Goal: Information Seeking & Learning: Learn about a topic

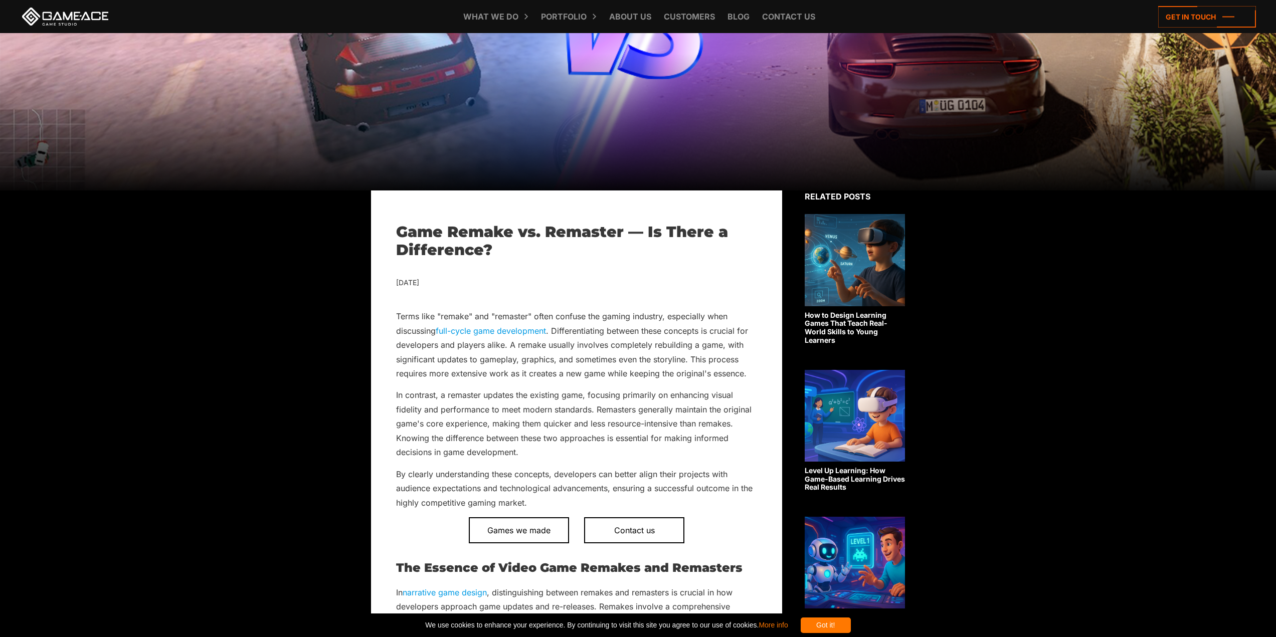
click at [851, 623] on div "Got it!" at bounding box center [826, 626] width 50 height 16
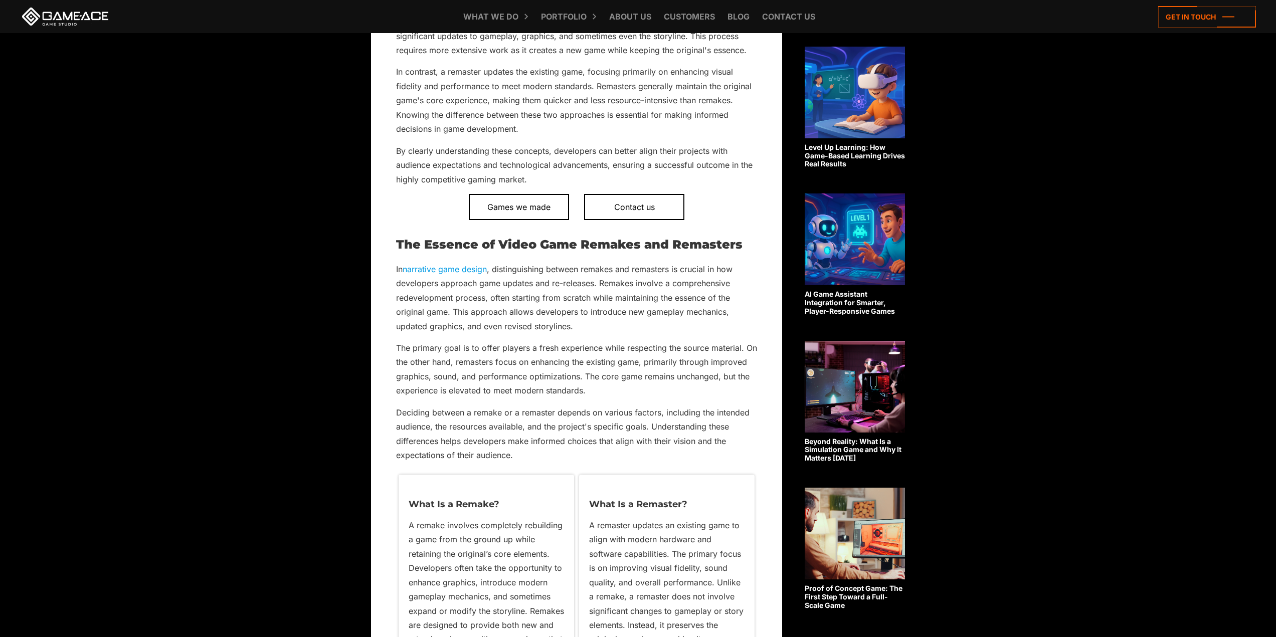
scroll to position [752, 0]
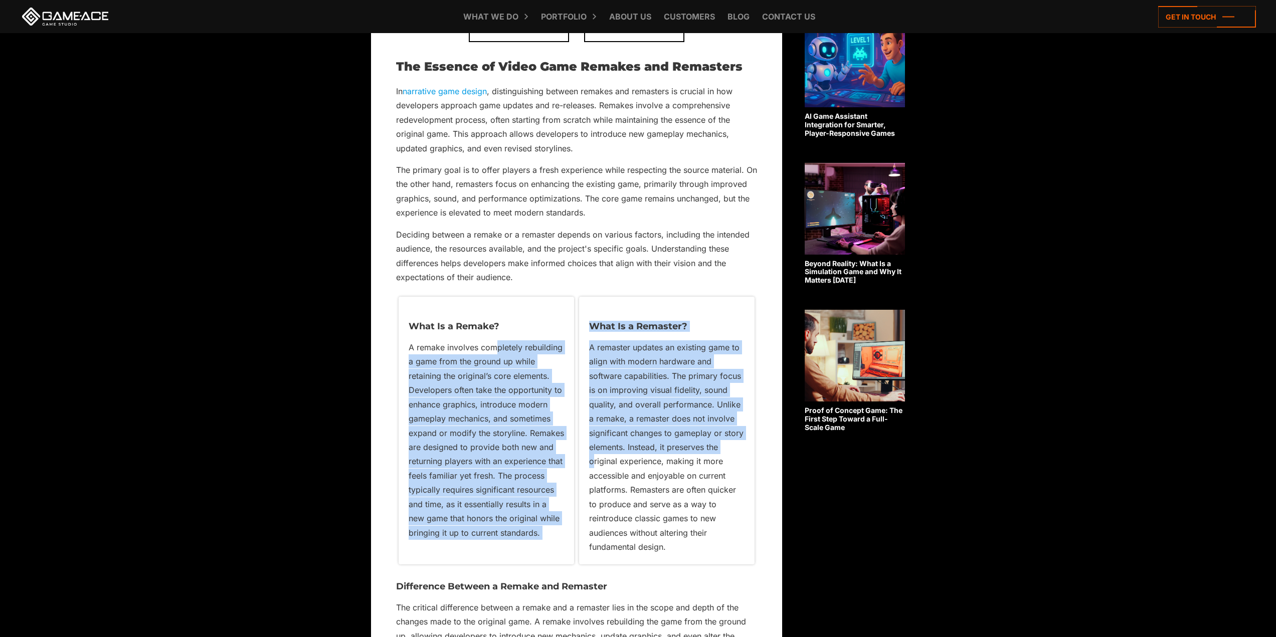
drag, startPoint x: 516, startPoint y: 355, endPoint x: 594, endPoint y: 466, distance: 135.1
click at [594, 466] on div "What Is a Remake? A remake involves completely rebuilding a game from the groun…" at bounding box center [576, 430] width 361 height 272
click at [594, 466] on p "A remaster updates an existing game to align with modern hardware and software …" at bounding box center [666, 447] width 155 height 214
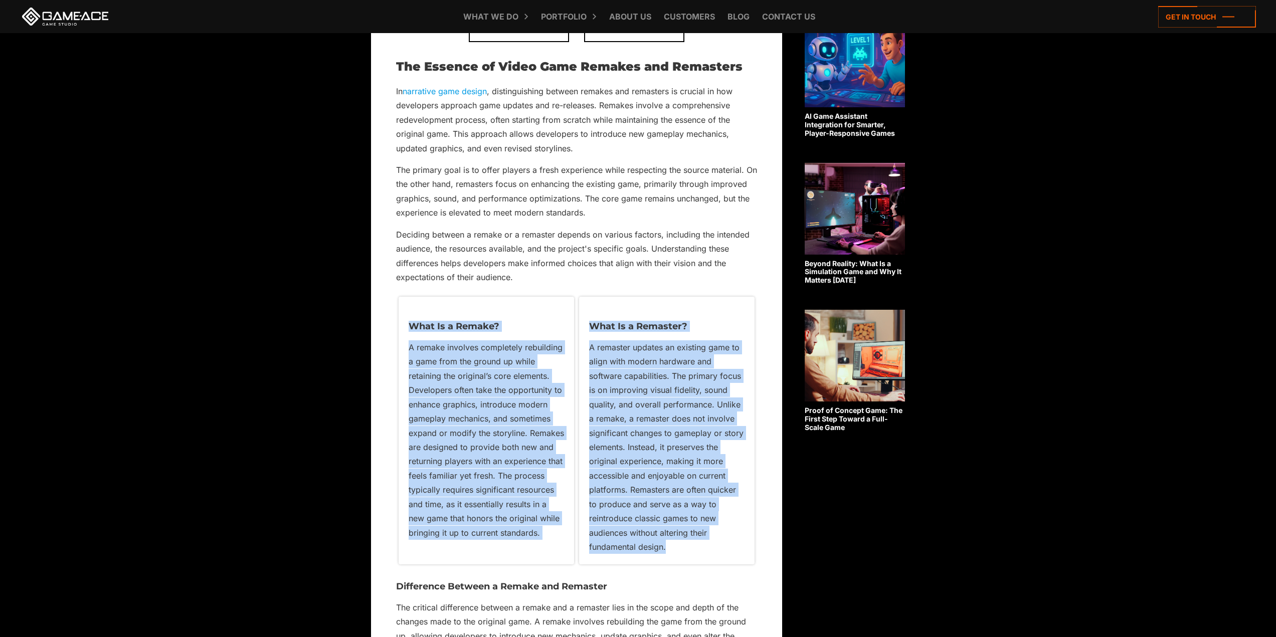
drag, startPoint x: 684, startPoint y: 547, endPoint x: 403, endPoint y: 326, distance: 357.8
click at [403, 326] on div "What Is a Remake? A remake involves completely rebuilding a game from the groun…" at bounding box center [576, 430] width 361 height 272
click at [403, 326] on div "What Is a Remake? A remake involves completely rebuilding a game from the groun…" at bounding box center [486, 430] width 175 height 267
drag, startPoint x: 417, startPoint y: 314, endPoint x: 691, endPoint y: 553, distance: 363.9
click at [691, 553] on div "What Is a Remake? A remake involves completely rebuilding a game from the groun…" at bounding box center [576, 430] width 361 height 272
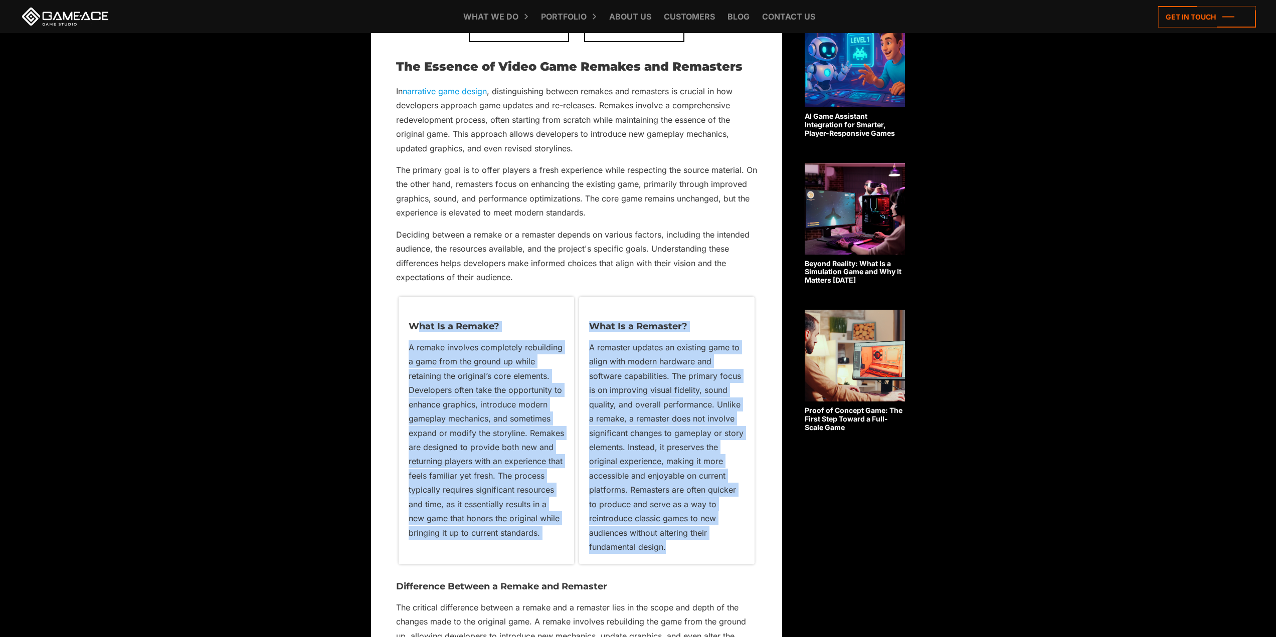
click at [691, 553] on p "A remaster updates an existing game to align with modern hardware and software …" at bounding box center [666, 447] width 155 height 214
drag, startPoint x: 677, startPoint y: 536, endPoint x: 412, endPoint y: 322, distance: 341.3
click at [412, 322] on div "What Is a Remake? A remake involves completely rebuilding a game from the groun…" at bounding box center [576, 430] width 361 height 272
click at [408, 323] on div "What Is a Remake? A remake involves completely rebuilding a game from the groun…" at bounding box center [486, 430] width 175 height 267
drag, startPoint x: 408, startPoint y: 325, endPoint x: 704, endPoint y: 503, distance: 345.7
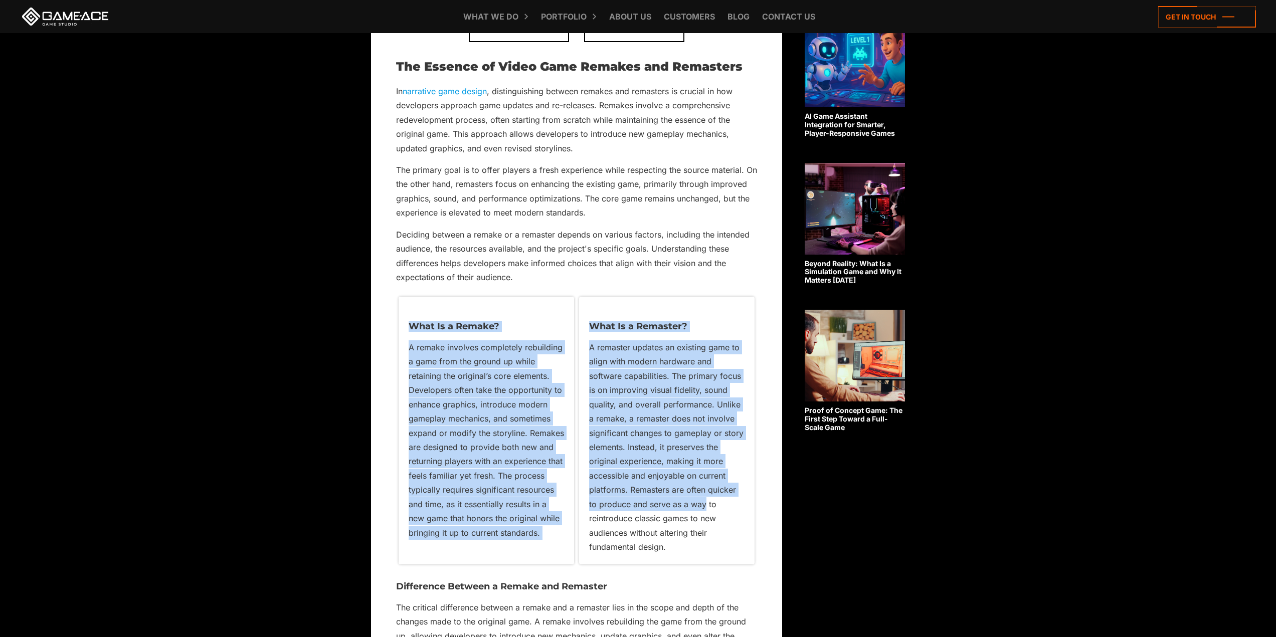
click at [704, 500] on div "What Is a Remake? A remake involves completely rebuilding a game from the groun…" at bounding box center [576, 430] width 361 height 272
click at [704, 503] on p "A remaster updates an existing game to align with modern hardware and software …" at bounding box center [666, 447] width 155 height 214
drag, startPoint x: 695, startPoint y: 545, endPoint x: 399, endPoint y: 329, distance: 366.8
click at [399, 329] on div "What Is a Remake? A remake involves completely rebuilding a game from the groun…" at bounding box center [576, 430] width 361 height 272
click at [399, 329] on div "What Is a Remake? A remake involves completely rebuilding a game from the groun…" at bounding box center [486, 430] width 175 height 267
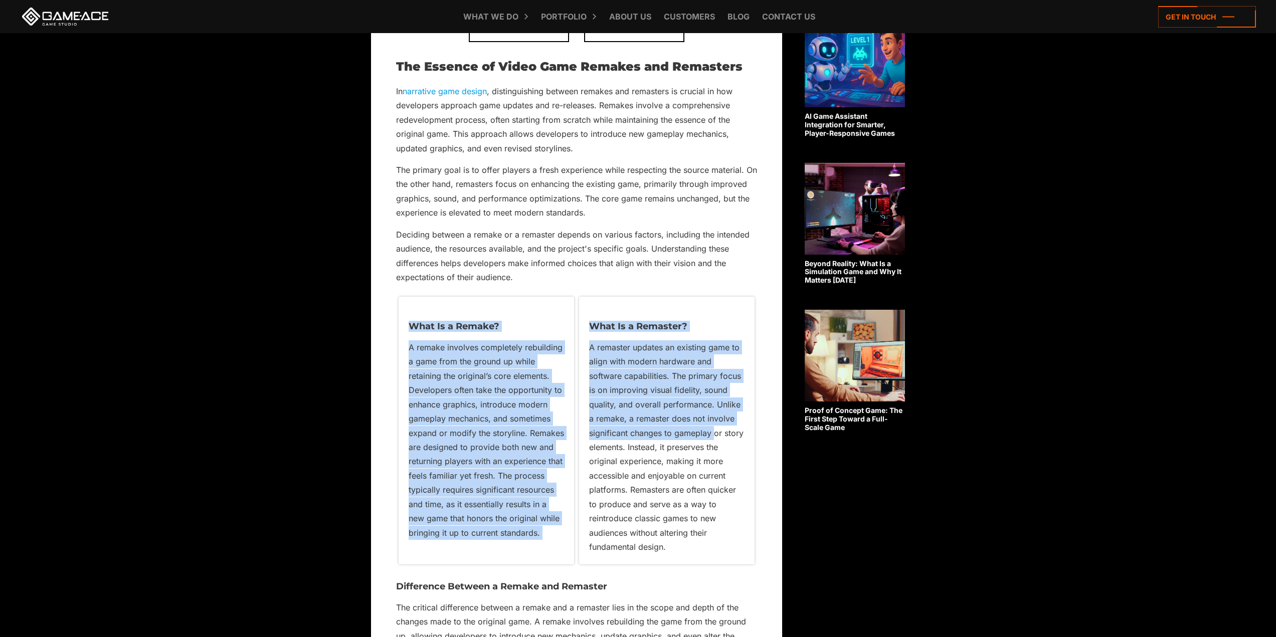
drag, startPoint x: 405, startPoint y: 325, endPoint x: 713, endPoint y: 440, distance: 329.0
click at [713, 440] on div "What Is a Remake? A remake involves completely rebuilding a game from the groun…" at bounding box center [576, 430] width 361 height 272
click at [713, 440] on p "A remaster updates an existing game to align with modern hardware and software …" at bounding box center [666, 447] width 155 height 214
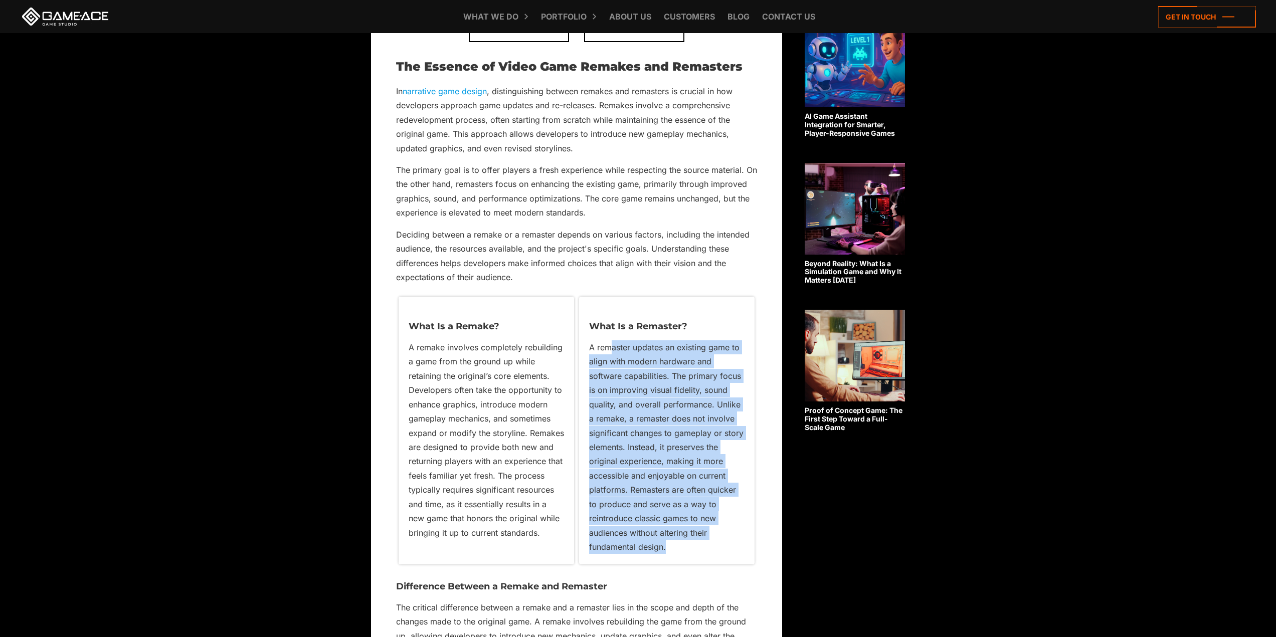
drag, startPoint x: 612, startPoint y: 346, endPoint x: 692, endPoint y: 555, distance: 223.3
click at [692, 555] on div "What Is a Remaster? A remaster updates an existing game to align with modern ha…" at bounding box center [666, 430] width 175 height 267
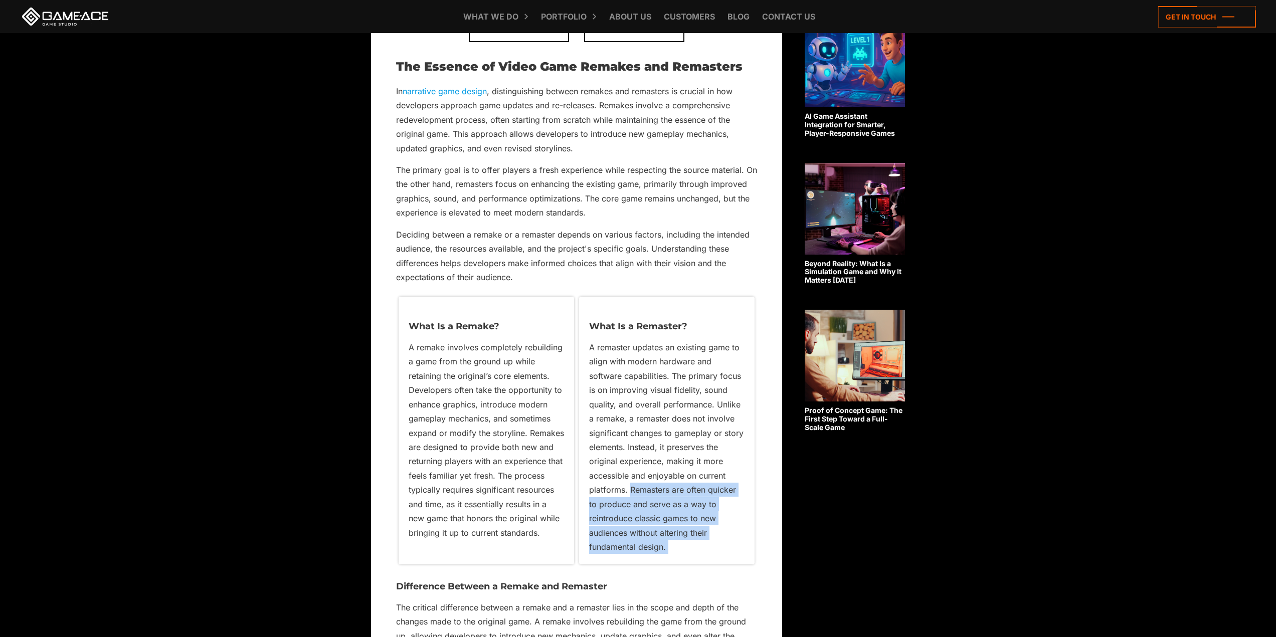
drag, startPoint x: 654, startPoint y: 481, endPoint x: 627, endPoint y: 424, distance: 63.0
click at [650, 473] on div "What Is a Remaster? A remaster updates an existing game to align with modern ha…" at bounding box center [666, 430] width 175 height 267
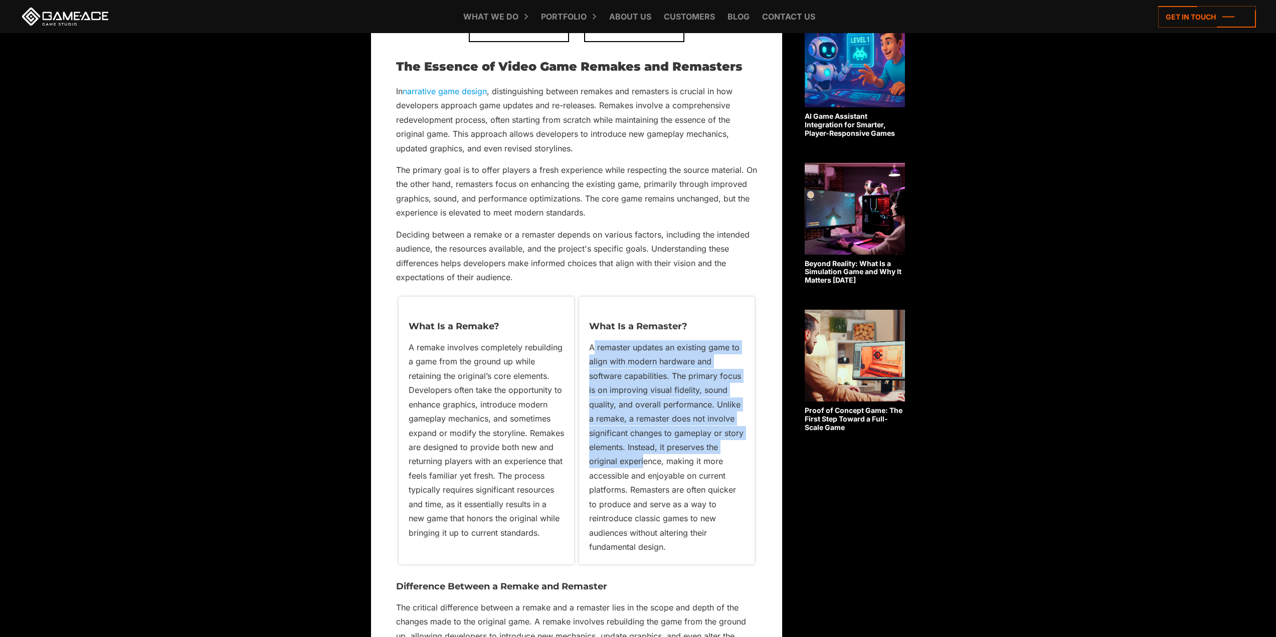
drag, startPoint x: 627, startPoint y: 424, endPoint x: 592, endPoint y: 350, distance: 82.1
click at [593, 352] on p "A remaster updates an existing game to align with modern hardware and software …" at bounding box center [666, 447] width 155 height 214
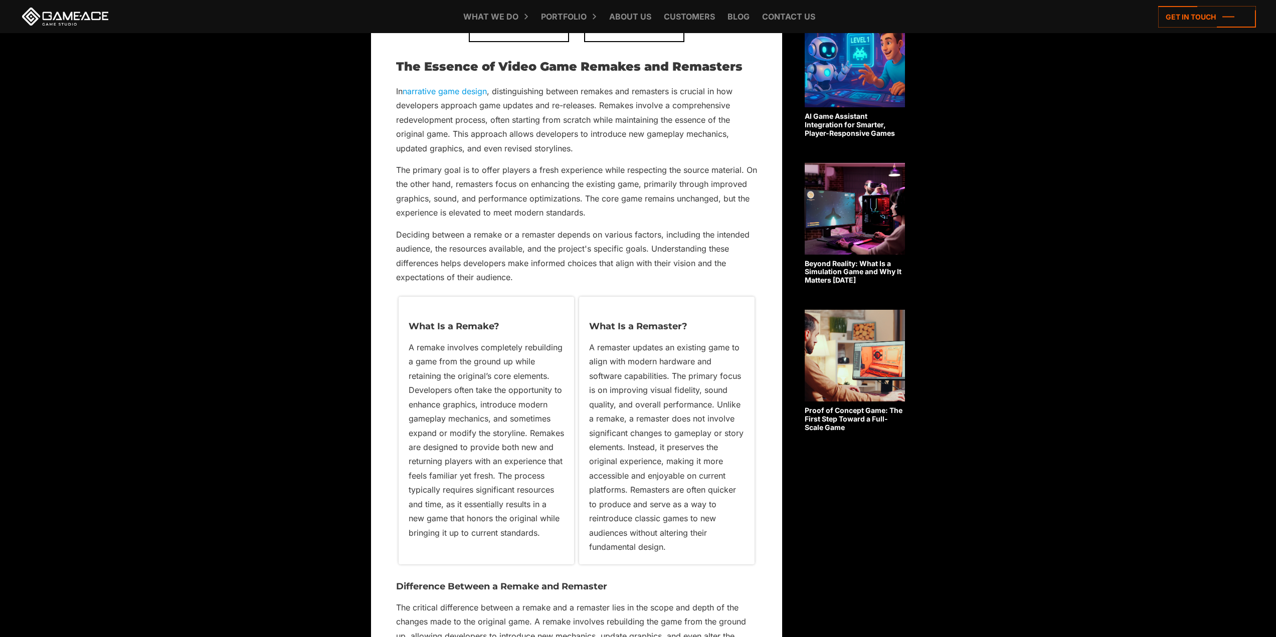
click at [591, 346] on p "A remaster updates an existing game to align with modern hardware and software …" at bounding box center [666, 447] width 155 height 214
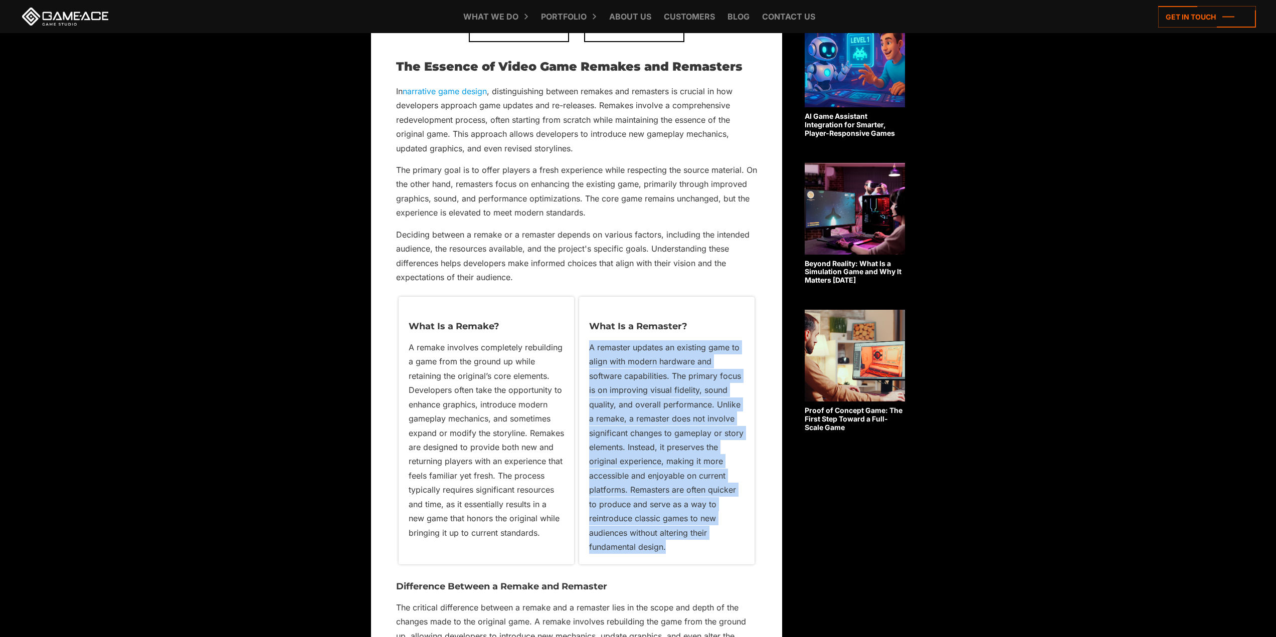
drag, startPoint x: 588, startPoint y: 341, endPoint x: 672, endPoint y: 552, distance: 226.6
click at [672, 552] on div "What Is a Remaster? A remaster updates an existing game to align with modern ha…" at bounding box center [666, 430] width 175 height 267
click at [672, 552] on p "A remaster updates an existing game to align with modern hardware and software …" at bounding box center [666, 447] width 155 height 214
drag, startPoint x: 672, startPoint y: 552, endPoint x: 587, endPoint y: 341, distance: 227.6
click at [587, 342] on div "What Is a Remaster? A remaster updates an existing game to align with modern ha…" at bounding box center [666, 430] width 175 height 267
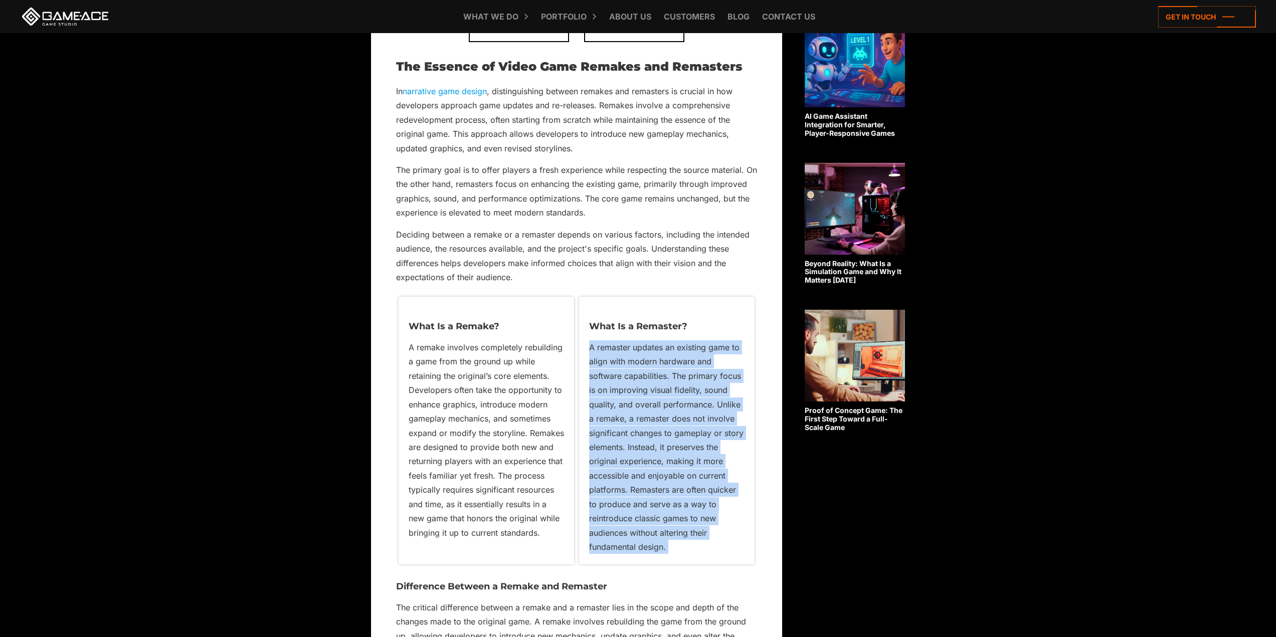
click at [587, 341] on div "What Is a Remaster? A remaster updates an existing game to align with modern ha…" at bounding box center [666, 430] width 175 height 267
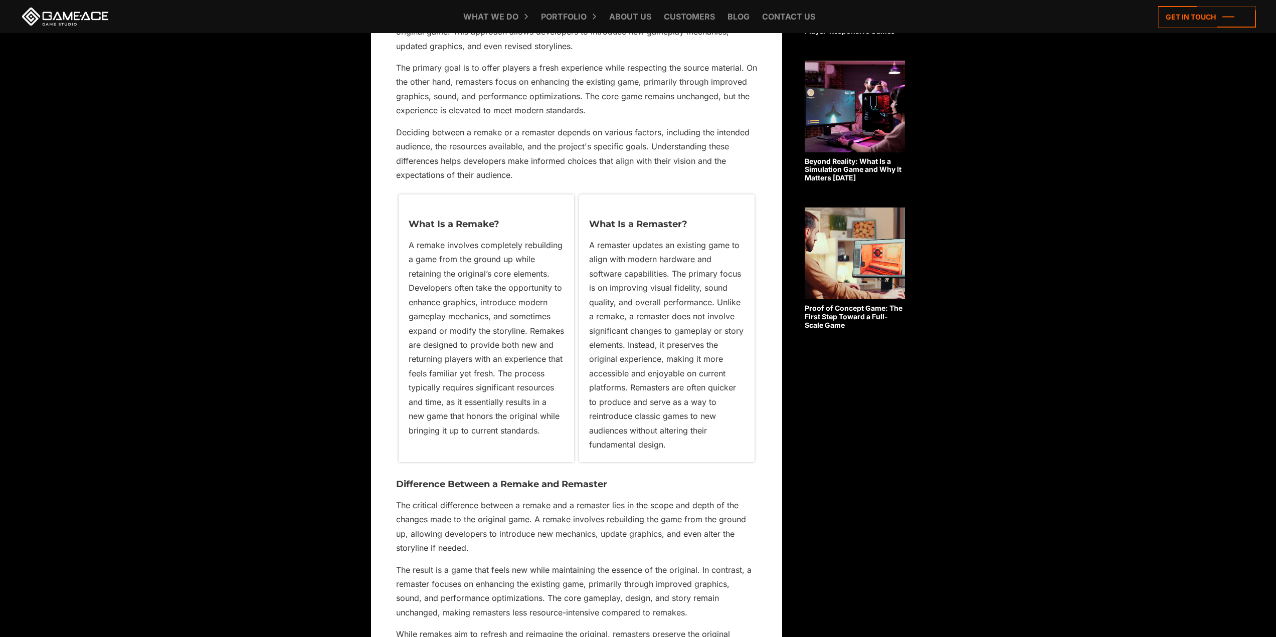
scroll to position [1003, 0]
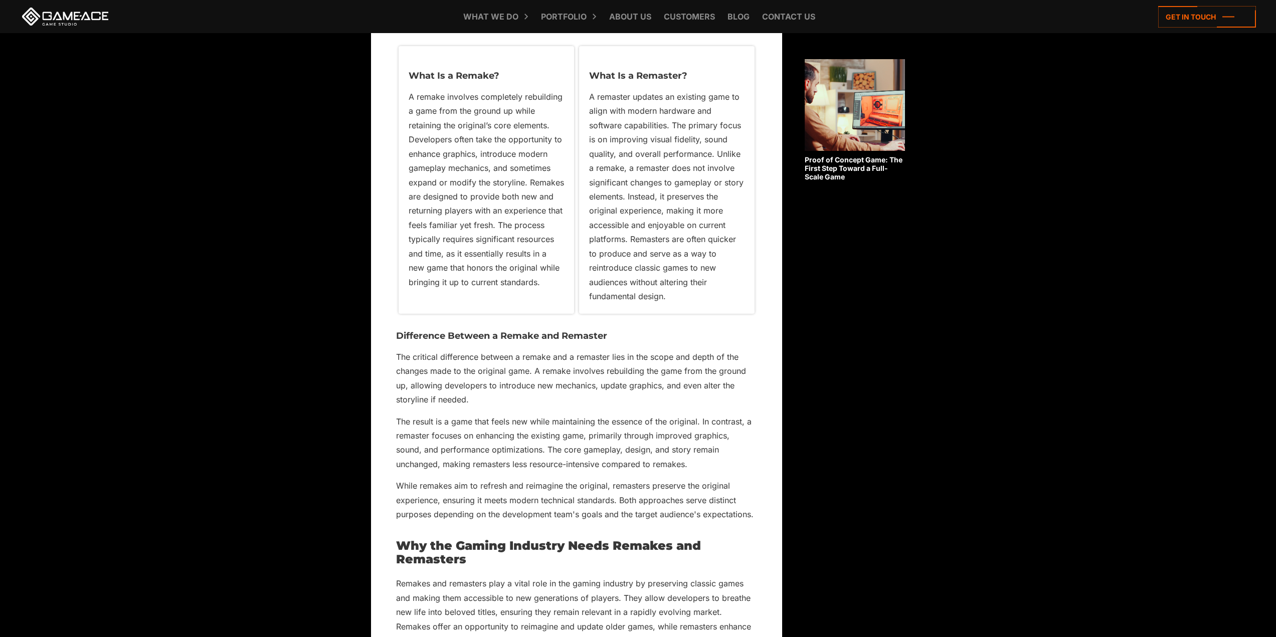
drag, startPoint x: 539, startPoint y: 400, endPoint x: 547, endPoint y: 395, distance: 9.7
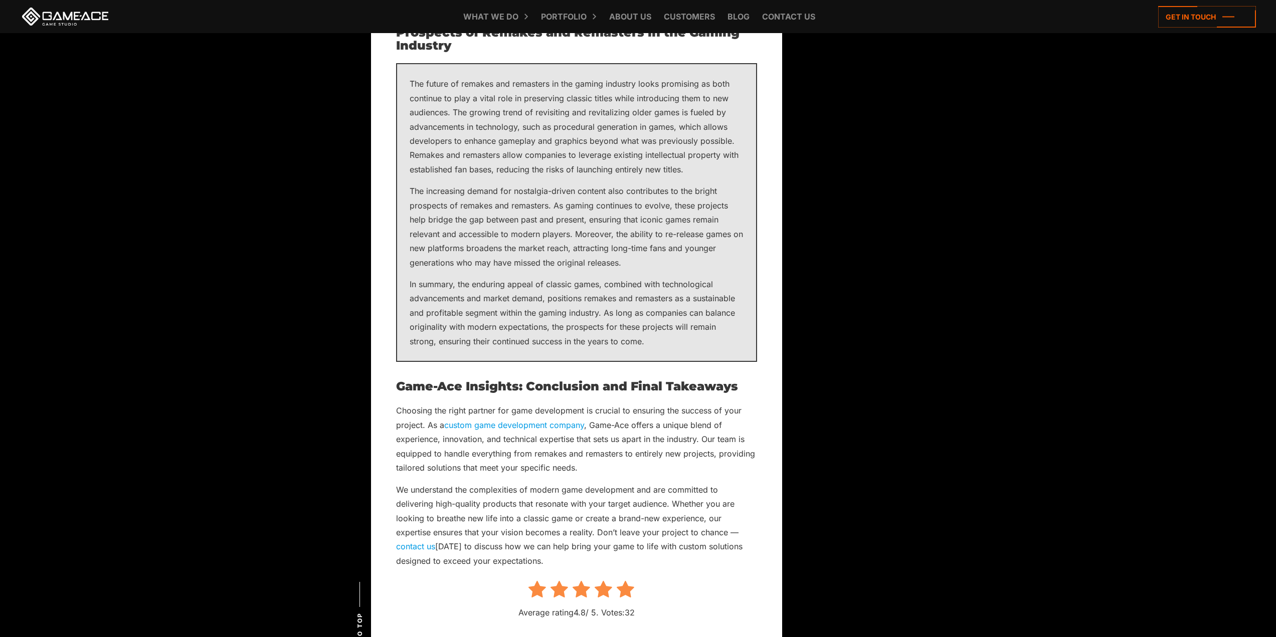
scroll to position [6568, 0]
